Goal: Information Seeking & Learning: Check status

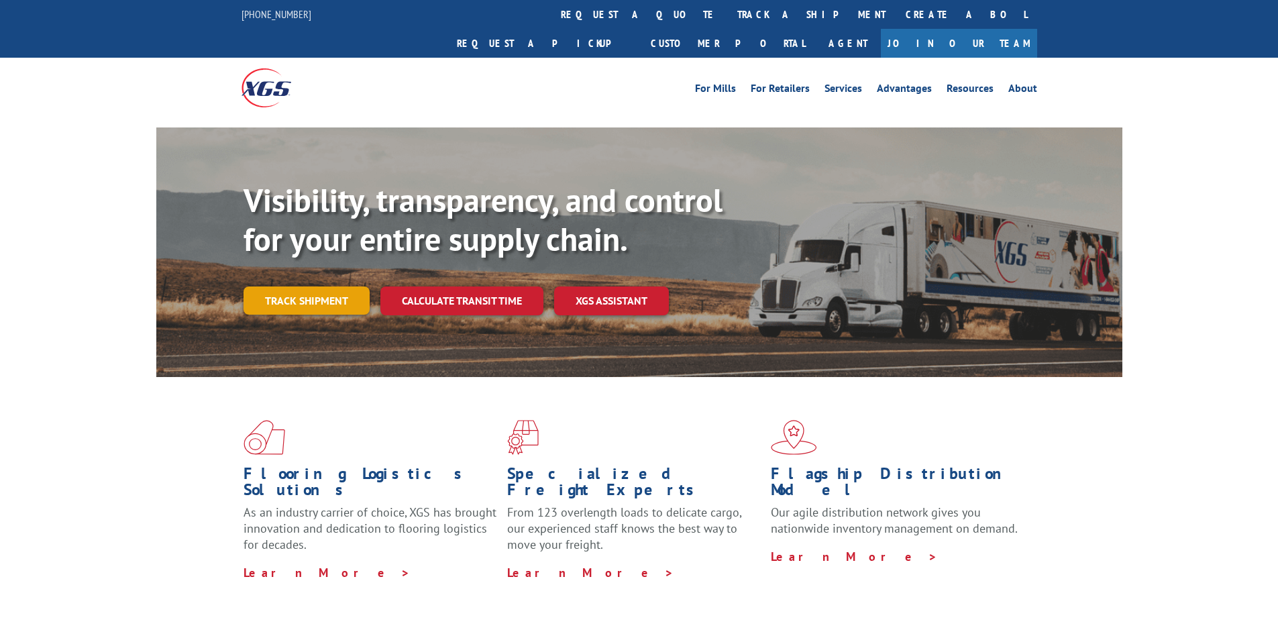
click at [347, 286] on link "Track shipment" at bounding box center [306, 300] width 126 height 28
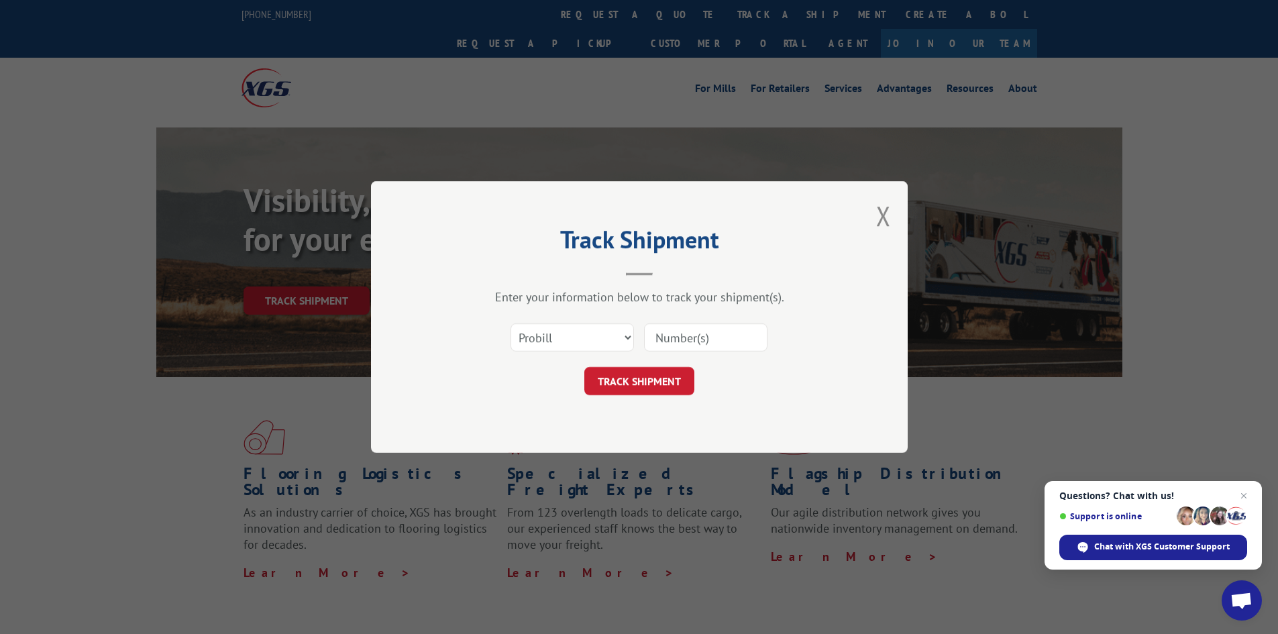
click at [716, 333] on input at bounding box center [705, 337] width 123 height 28
paste input "17607992"
type input "17607992"
click button "TRACK SHIPMENT" at bounding box center [639, 381] width 110 height 28
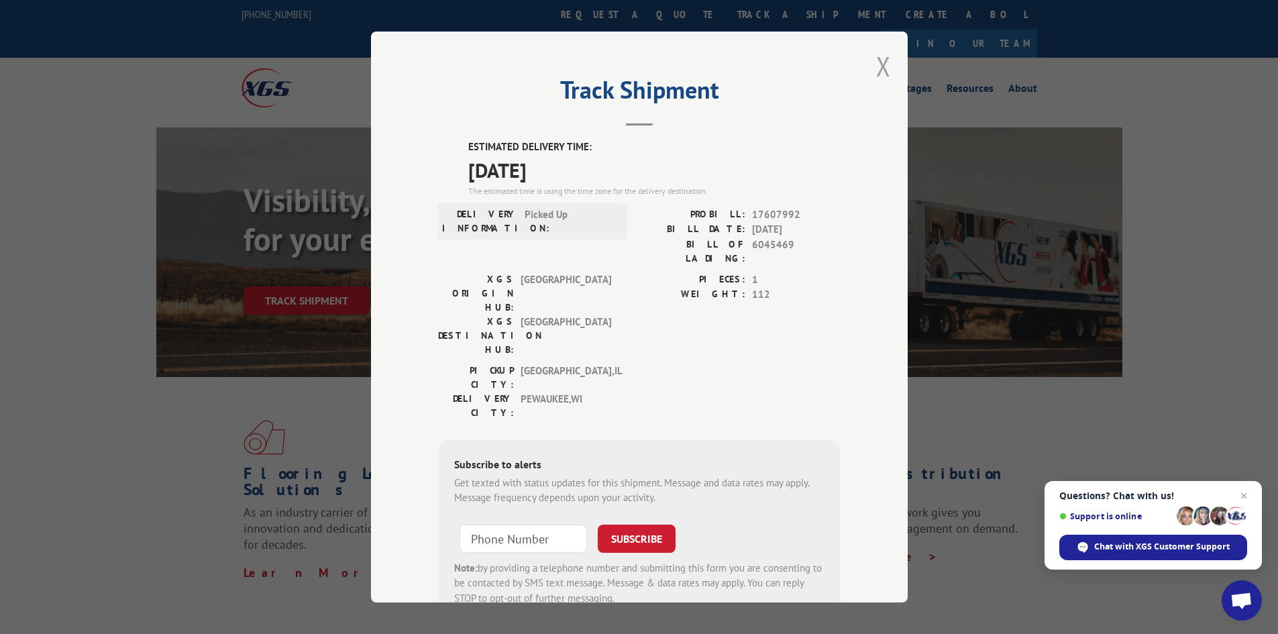
click at [876, 67] on button "Close modal" at bounding box center [883, 66] width 15 height 36
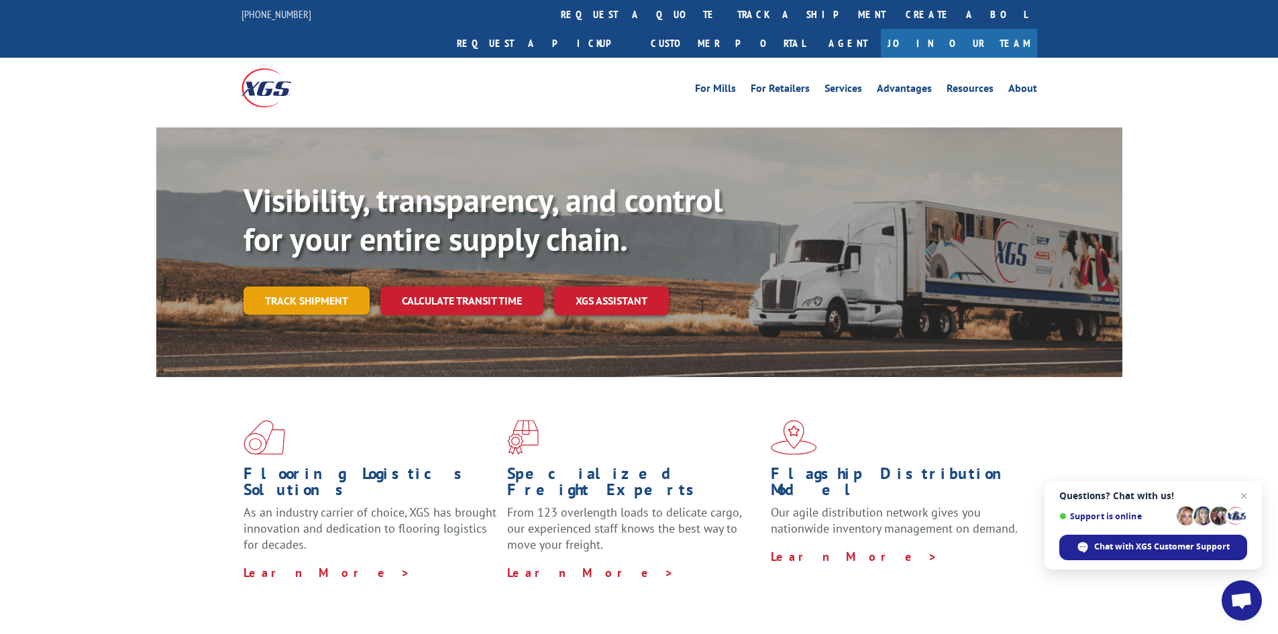
click at [330, 286] on link "Track shipment" at bounding box center [306, 300] width 126 height 28
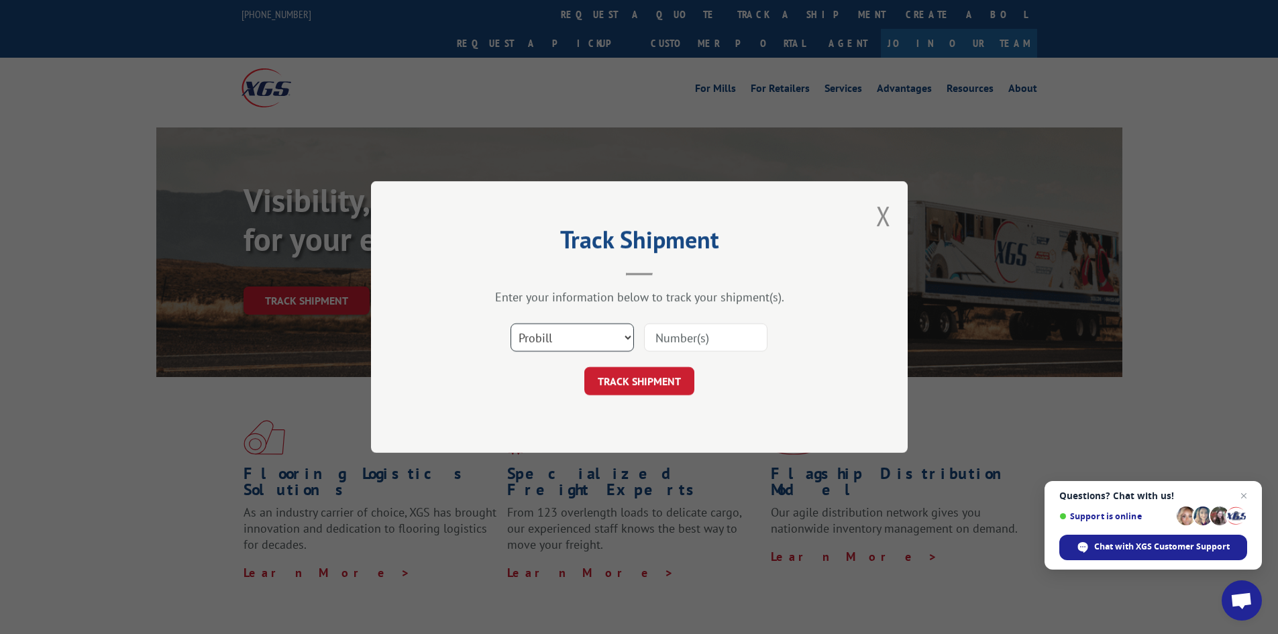
click at [602, 334] on select "Select category... Probill BOL PO" at bounding box center [571, 337] width 123 height 28
click at [680, 337] on input at bounding box center [705, 337] width 123 height 28
click at [719, 338] on input at bounding box center [705, 337] width 123 height 28
paste input "17607992"
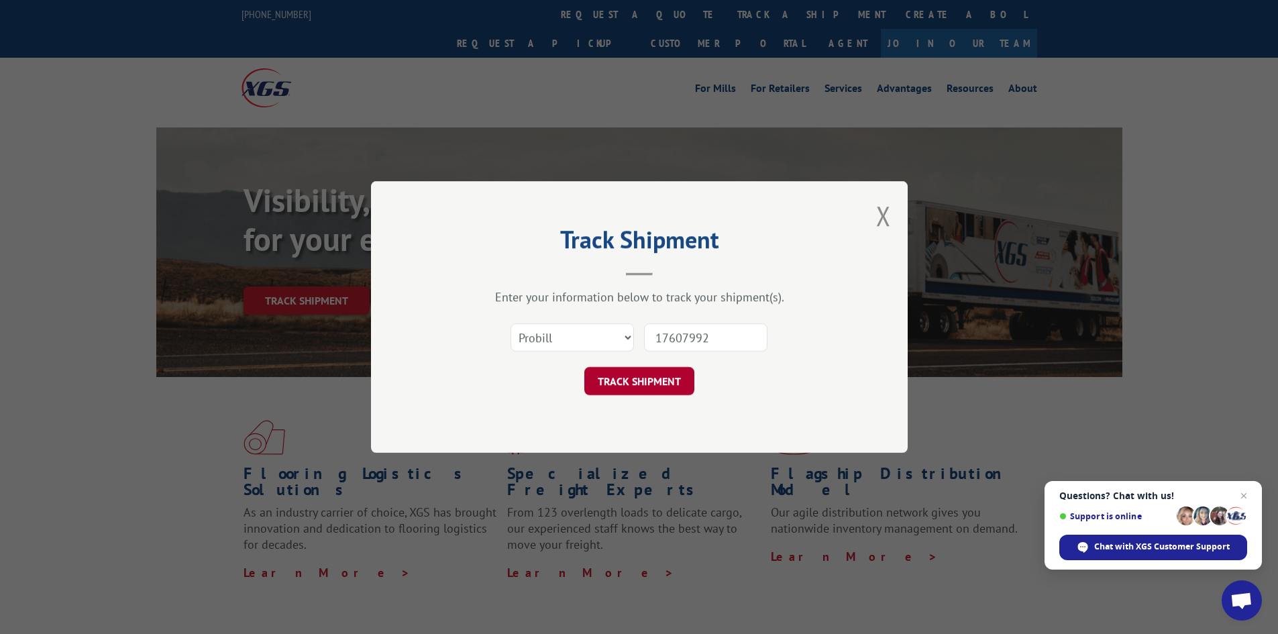
type input "17607992"
click at [693, 374] on button "TRACK SHIPMENT" at bounding box center [639, 381] width 110 height 28
